Goal: Navigation & Orientation: Find specific page/section

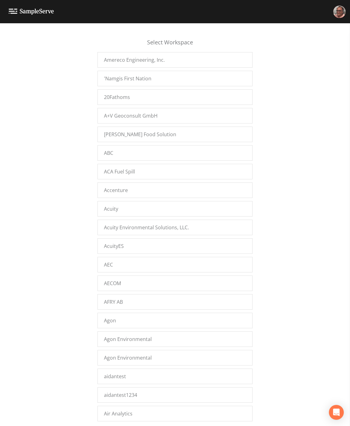
click at [73, 99] on div "Select Workspace Amereco Engineering, Inc. 'Namgis First Nation 20Fathoms A+V G…" at bounding box center [175, 226] width 350 height 395
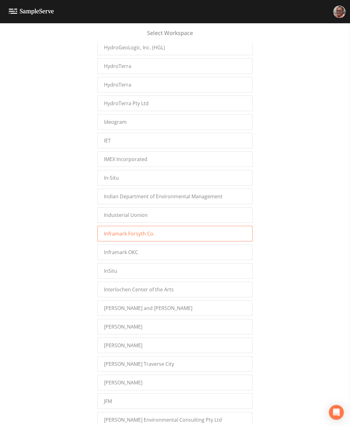
click at [140, 230] on div "Inframark Forsyth Co." at bounding box center [174, 234] width 155 height 16
